Goal: Task Accomplishment & Management: Manage account settings

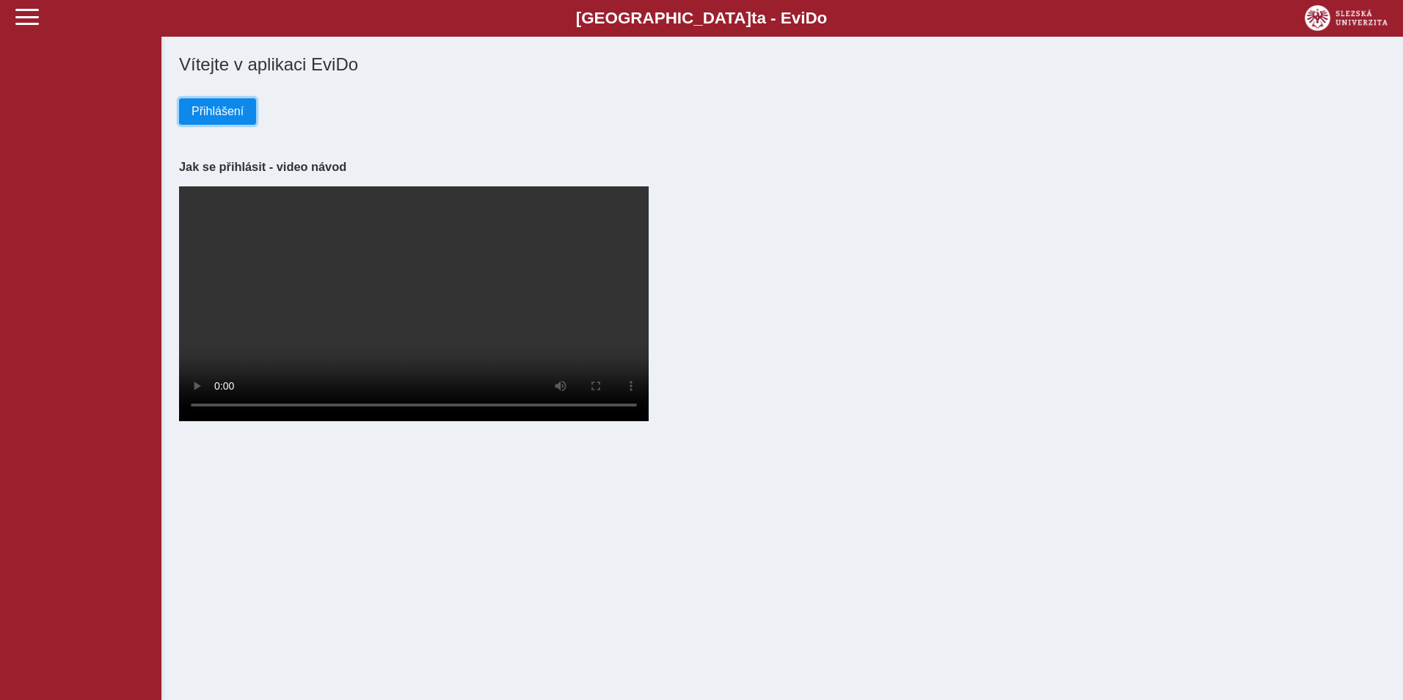
click at [238, 112] on span "Přihlášení" at bounding box center [218, 111] width 52 height 13
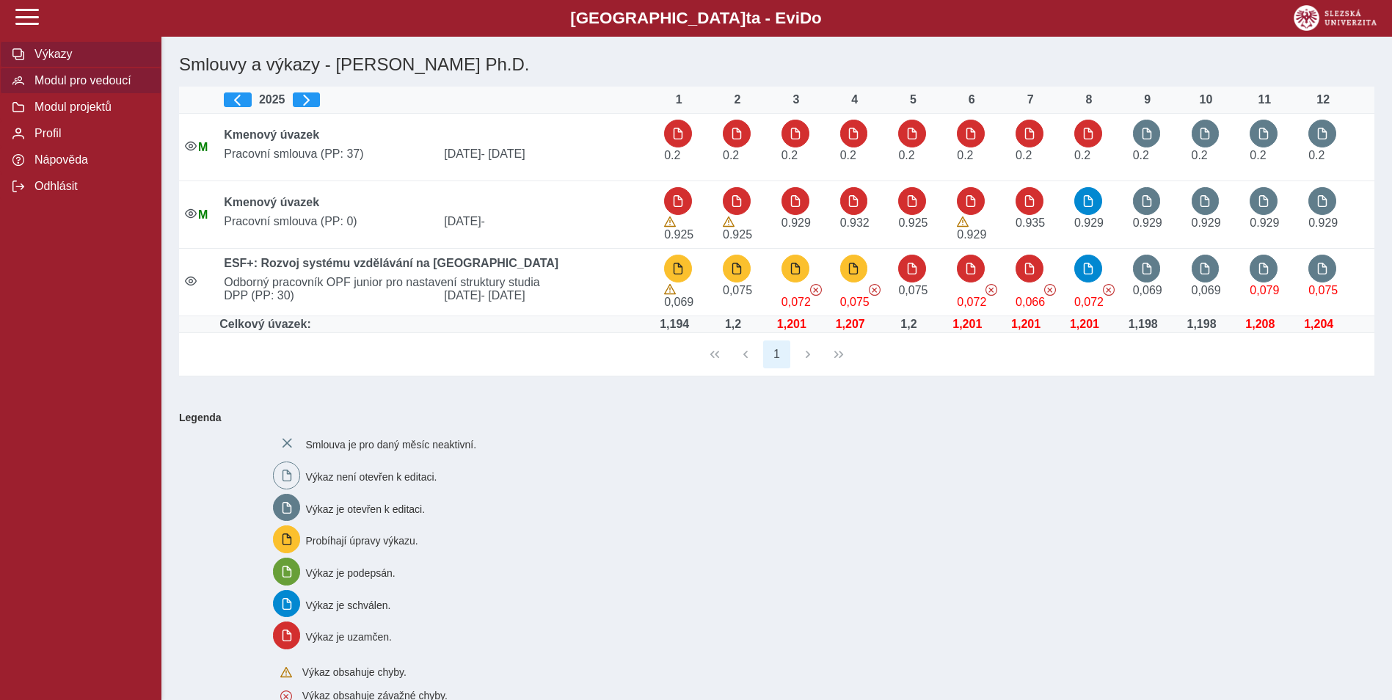
click at [94, 82] on span "Modul pro vedoucí" at bounding box center [89, 80] width 119 height 13
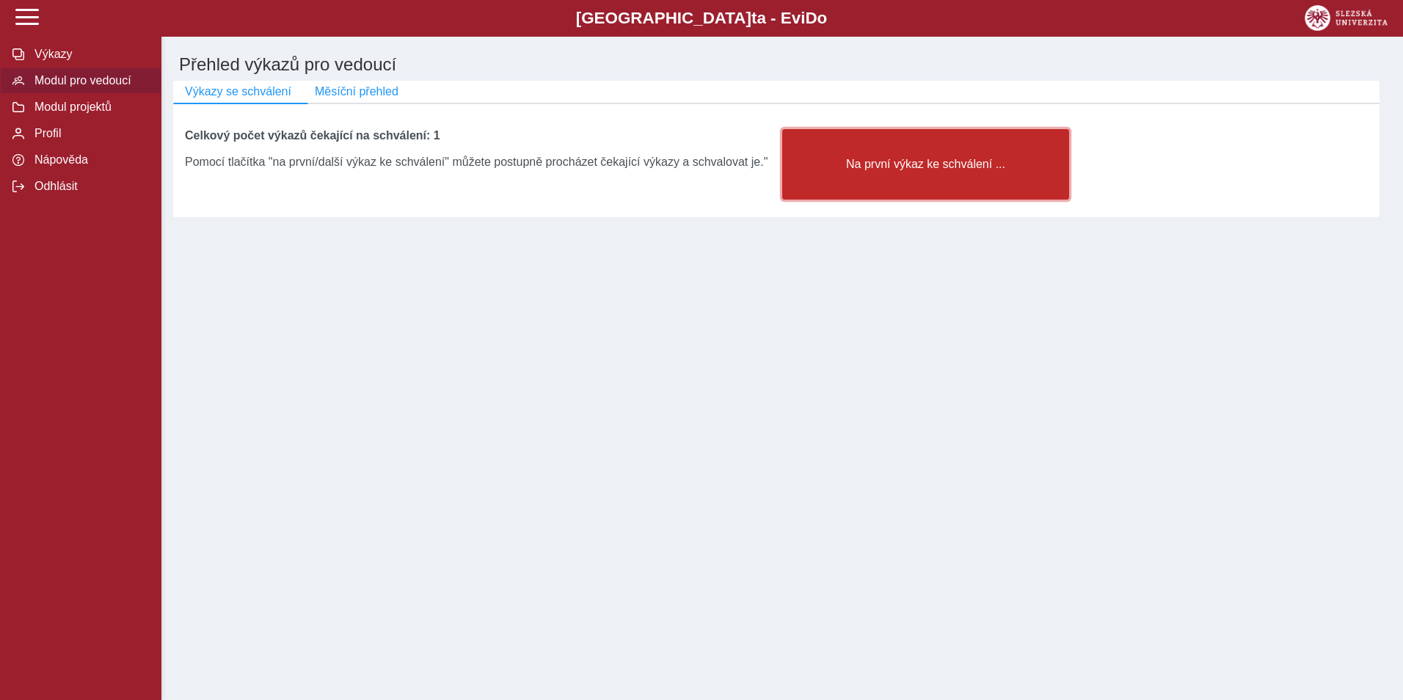
click at [904, 177] on button "Na první výkaz ke schválení ..." at bounding box center [925, 164] width 287 height 70
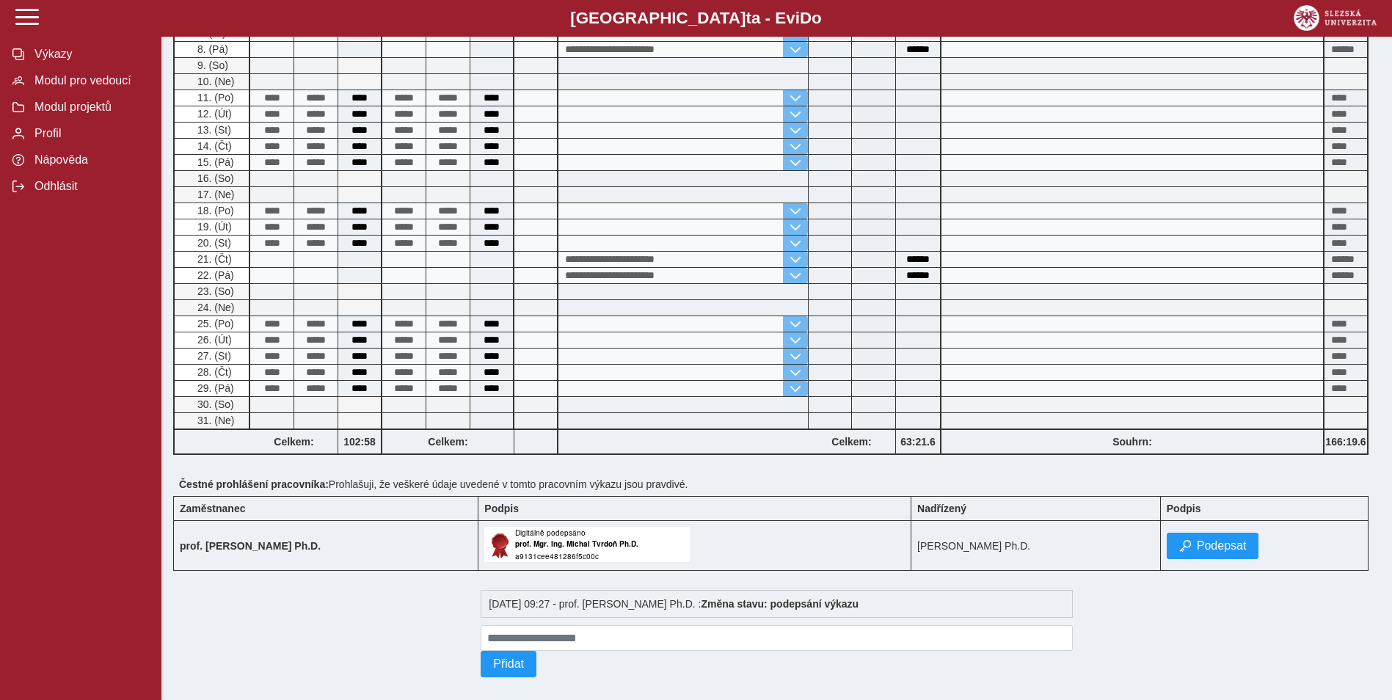
scroll to position [404, 0]
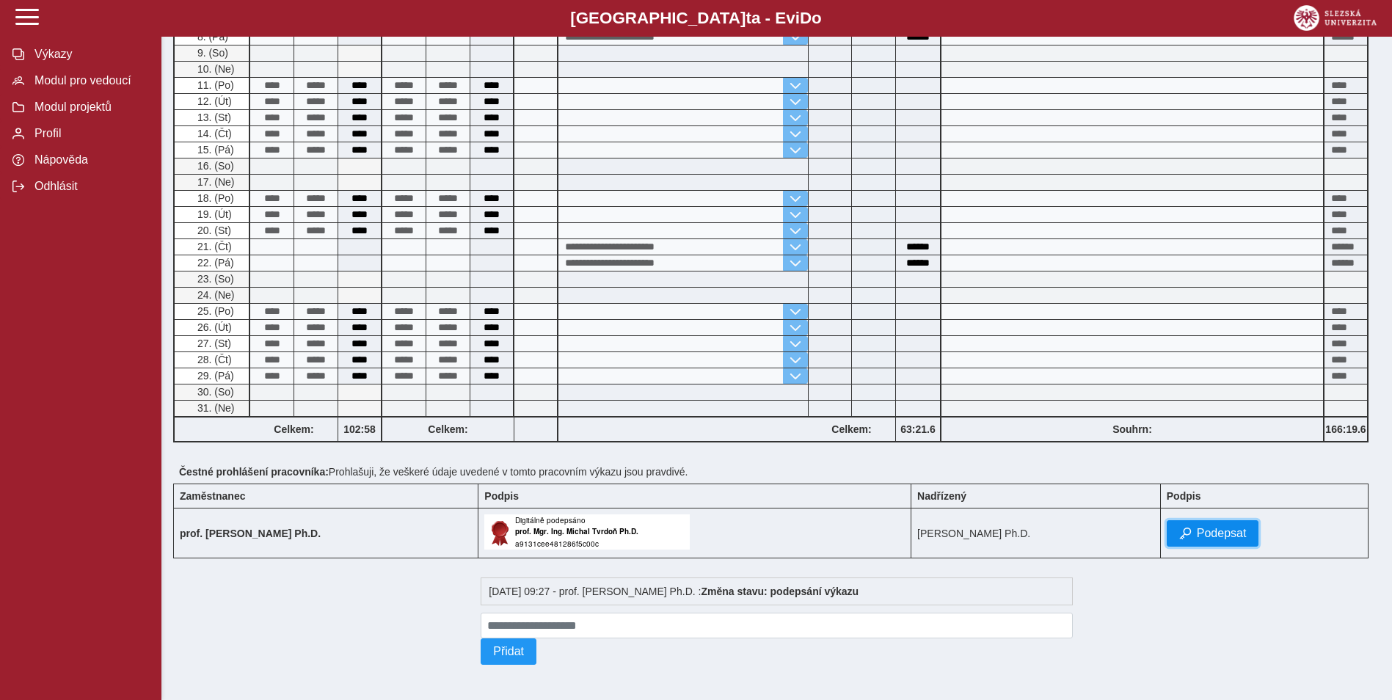
click at [1236, 527] on span "Podepsat" at bounding box center [1222, 533] width 50 height 13
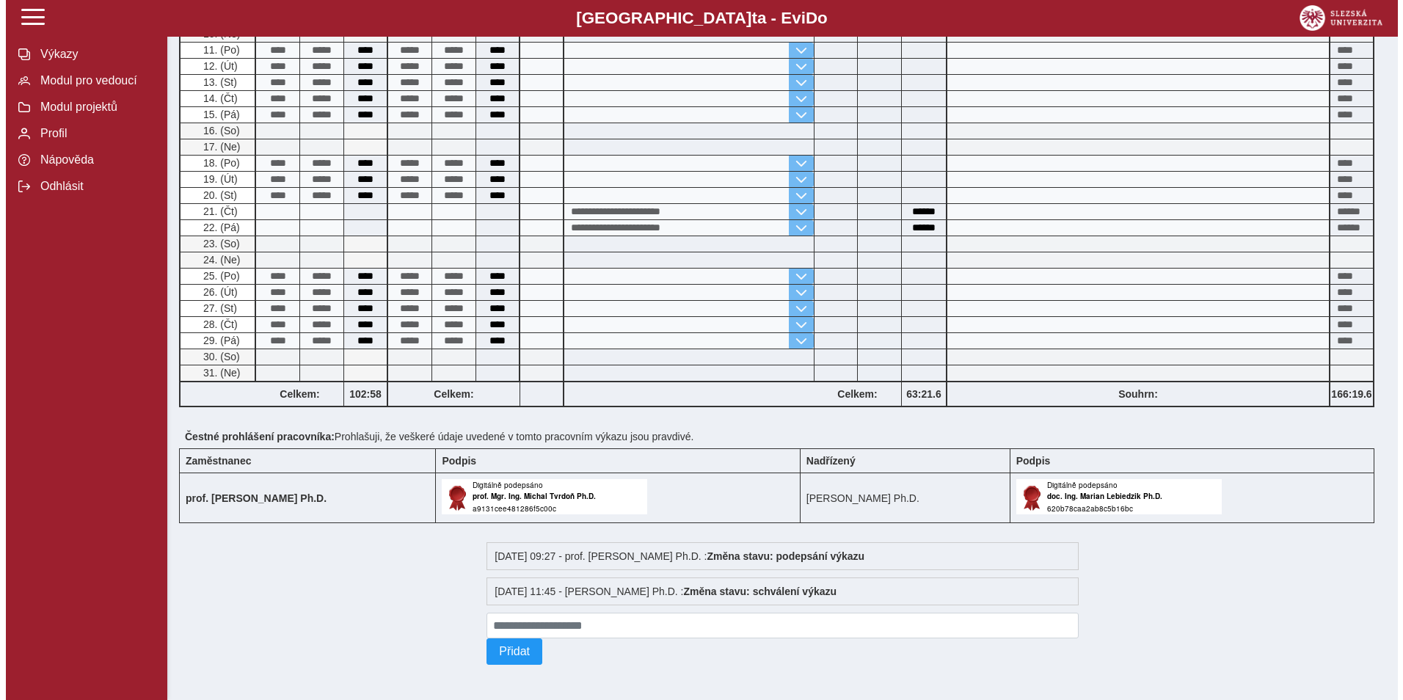
scroll to position [0, 0]
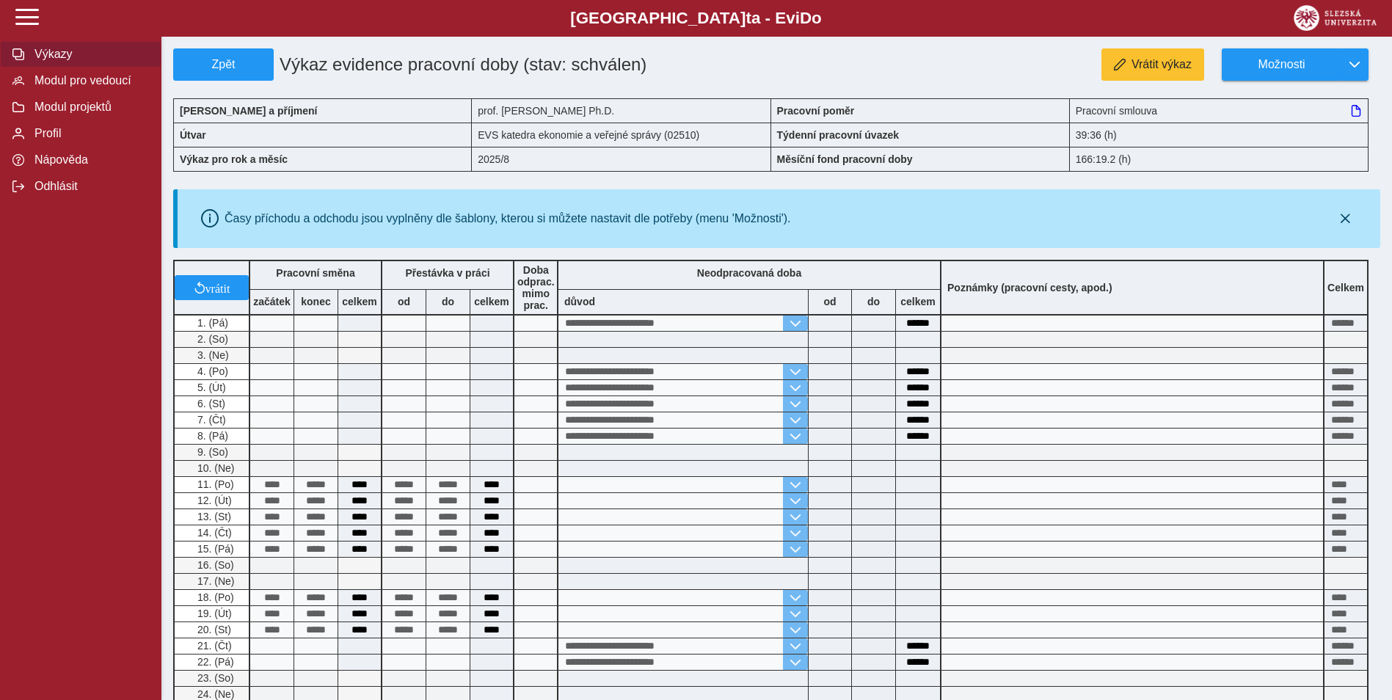
click at [40, 51] on span "Výkazy" at bounding box center [89, 54] width 119 height 13
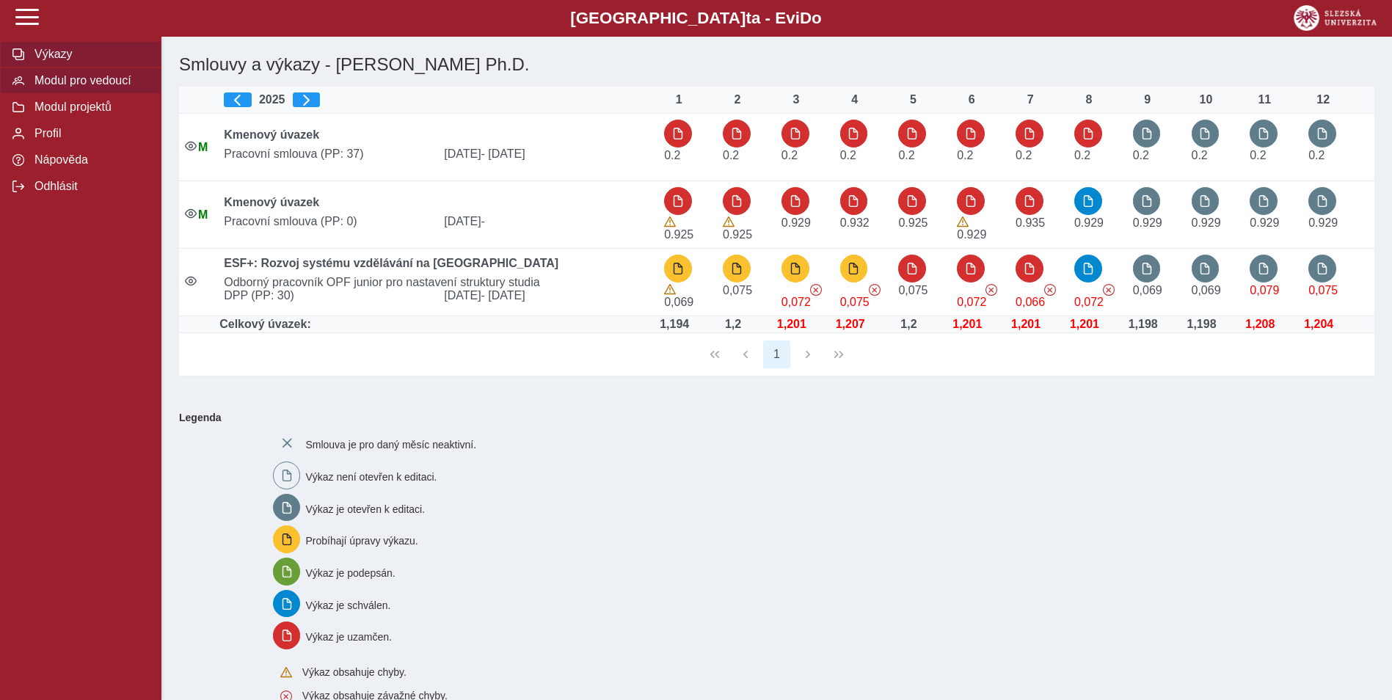
click at [68, 78] on span "Modul pro vedoucí" at bounding box center [89, 80] width 119 height 13
